Goal: Information Seeking & Learning: Learn about a topic

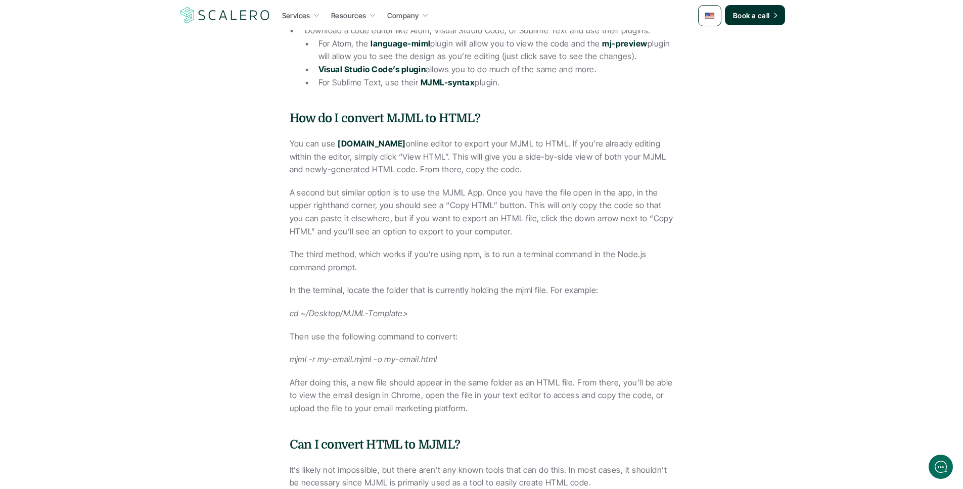
scroll to position [1326, 0]
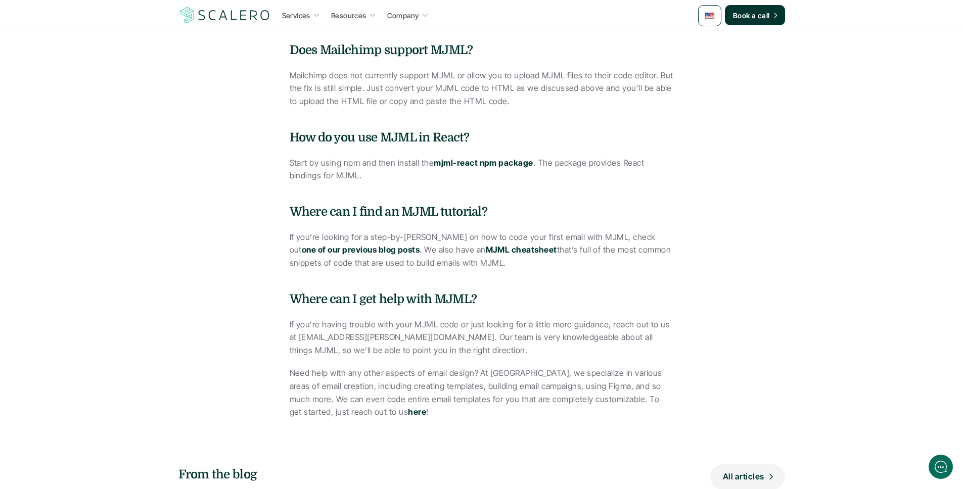
scroll to position [1833, 0]
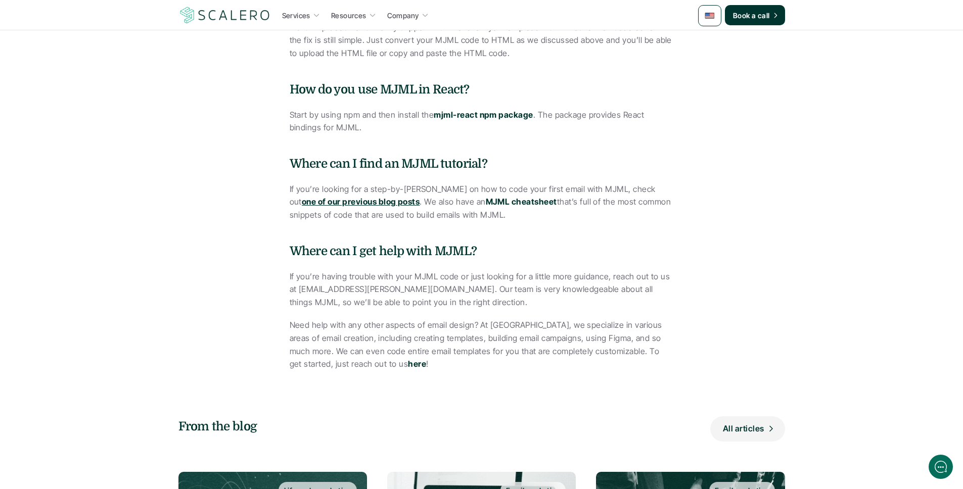
click at [327, 199] on strong "one of our previous blog posts" at bounding box center [361, 202] width 118 height 10
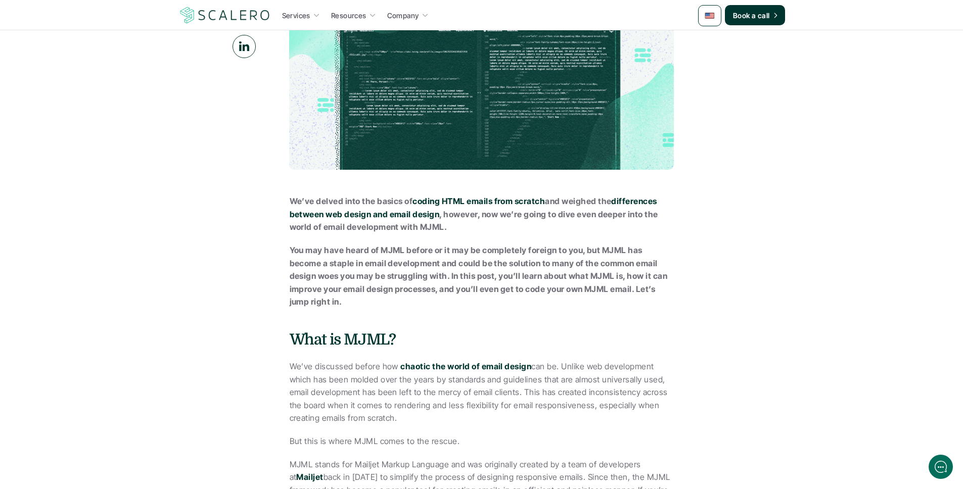
scroll to position [270, 0]
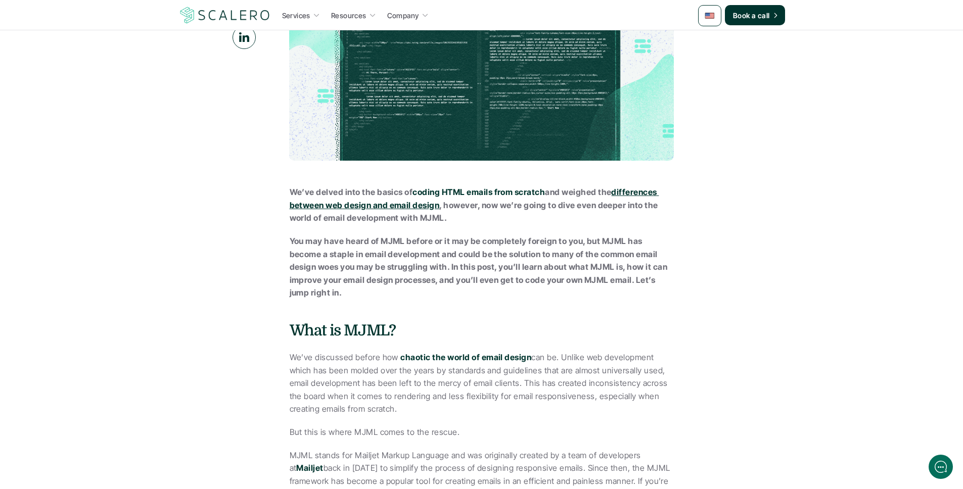
click at [415, 206] on strong "differences between web design and email design" at bounding box center [474, 198] width 369 height 23
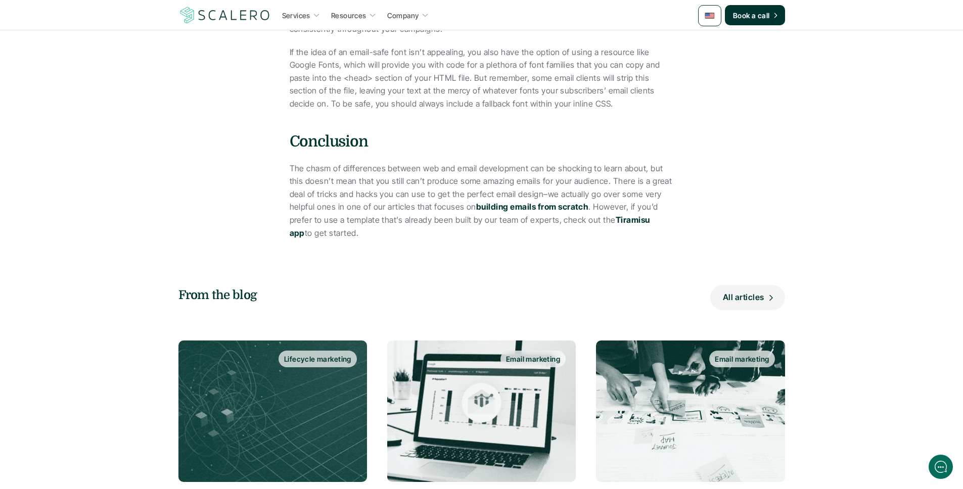
scroll to position [1904, 0]
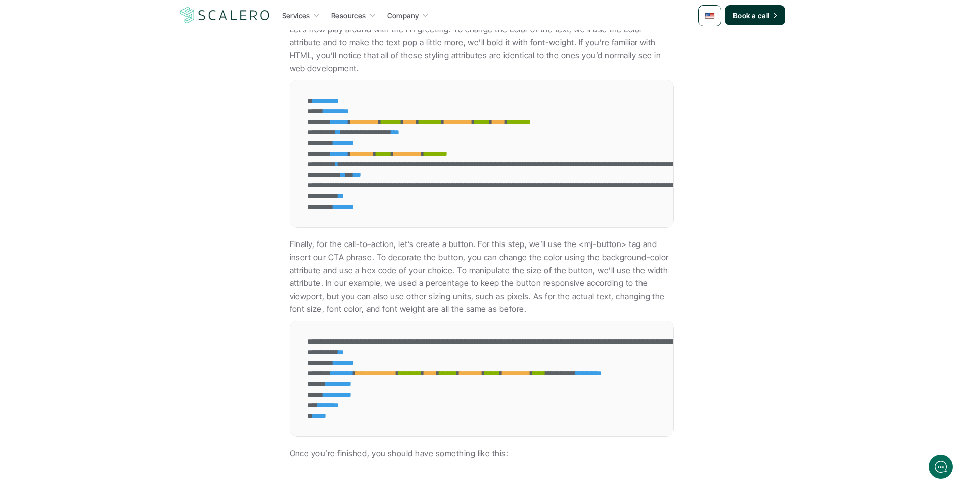
scroll to position [2969, 0]
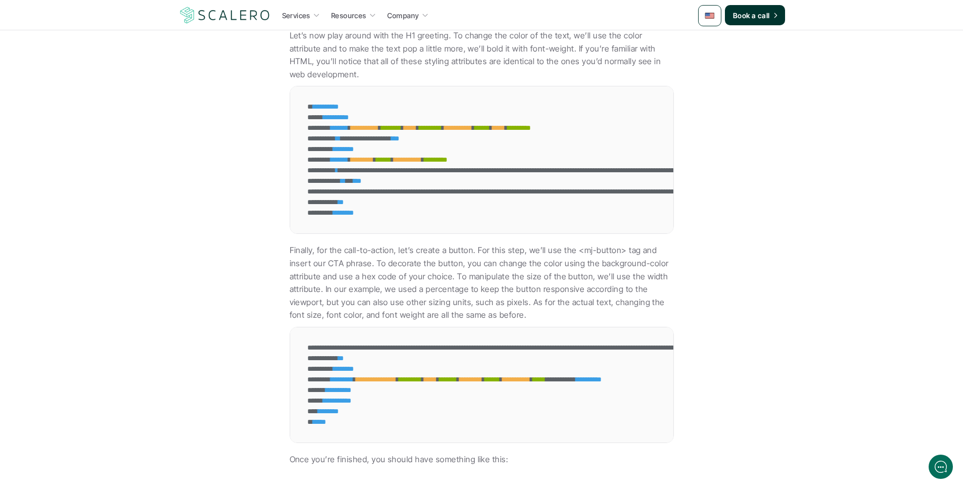
drag, startPoint x: 361, startPoint y: 235, endPoint x: 386, endPoint y: 237, distance: 24.8
click at [386, 233] on div "**********" at bounding box center [481, 159] width 383 height 147
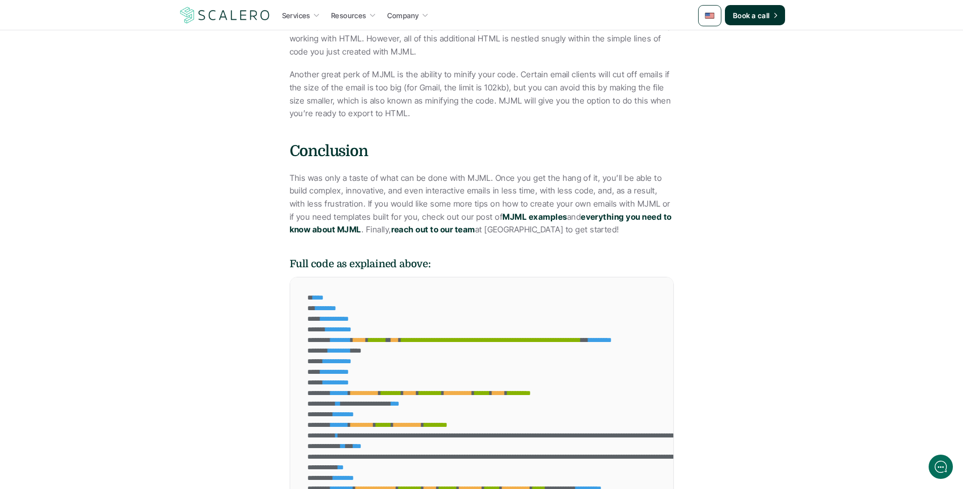
scroll to position [3367, 0]
